Goal: Information Seeking & Learning: Learn about a topic

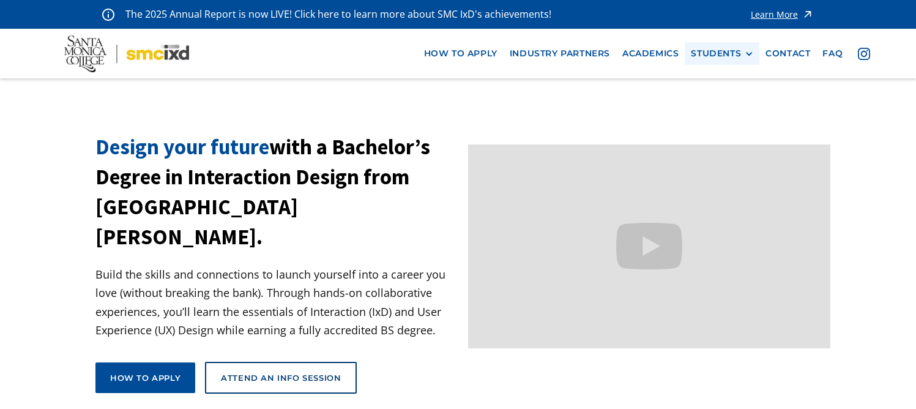
click at [706, 54] on div "STUDENTS" at bounding box center [716, 53] width 50 height 10
click at [714, 90] on link "Current Students" at bounding box center [746, 99] width 110 height 23
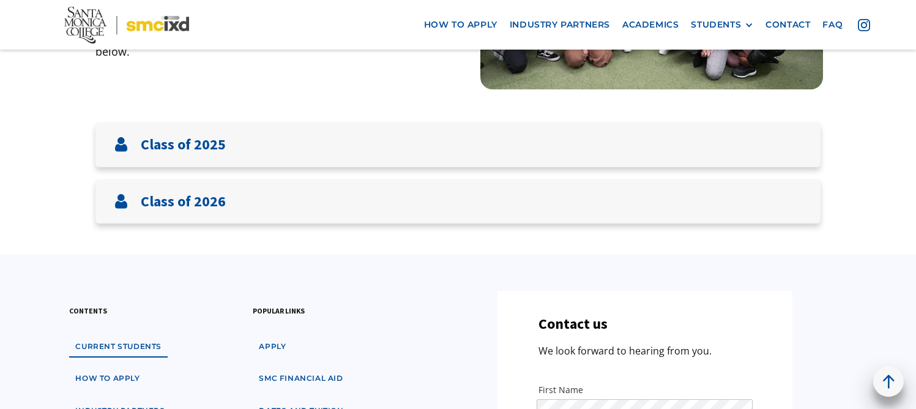
scroll to position [234, 0]
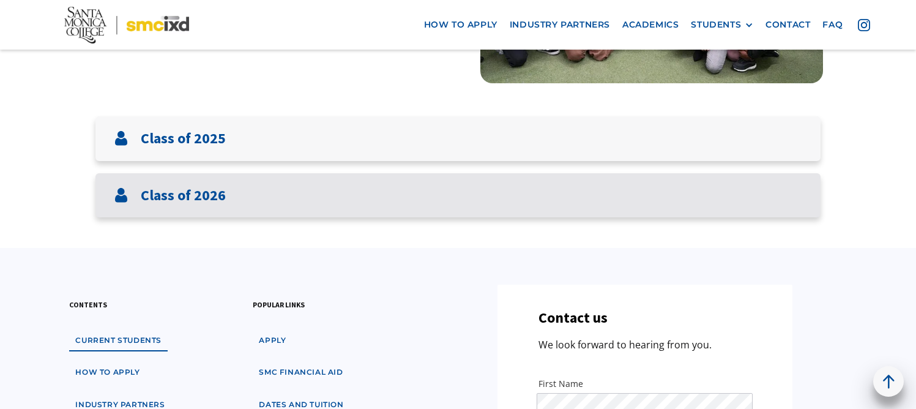
click at [746, 217] on div "Class of 2026" at bounding box center [457, 195] width 725 height 45
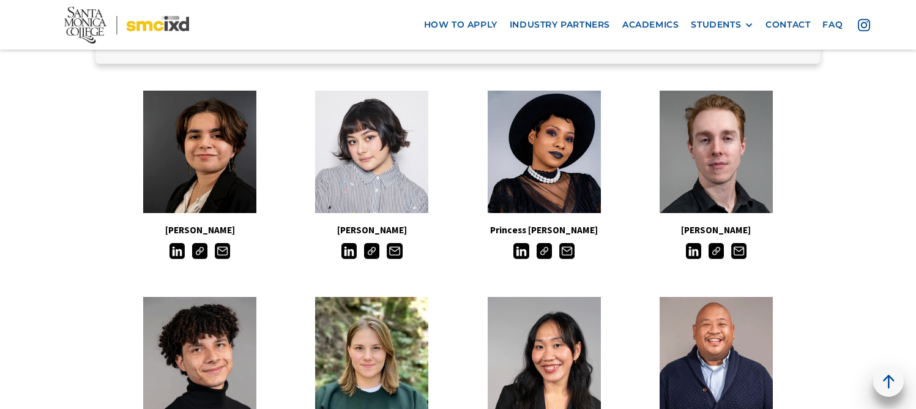
scroll to position [412, 0]
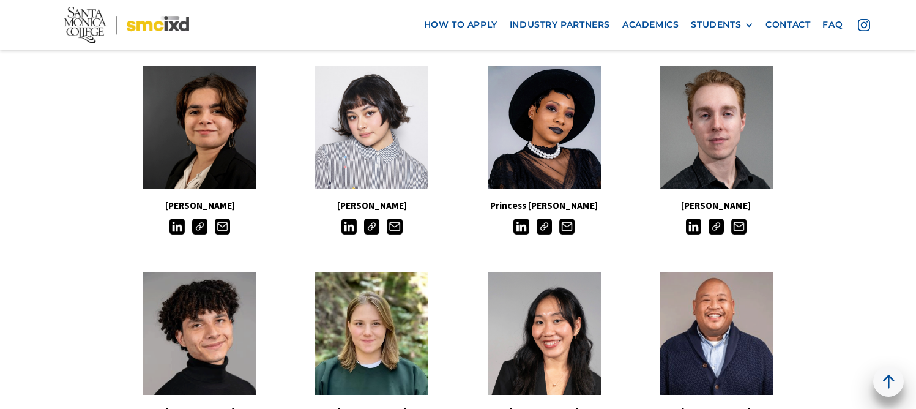
click at [539, 230] on img at bounding box center [544, 226] width 15 height 15
click at [541, 229] on img at bounding box center [544, 226] width 15 height 15
